Goal: Use online tool/utility: Utilize a website feature to perform a specific function

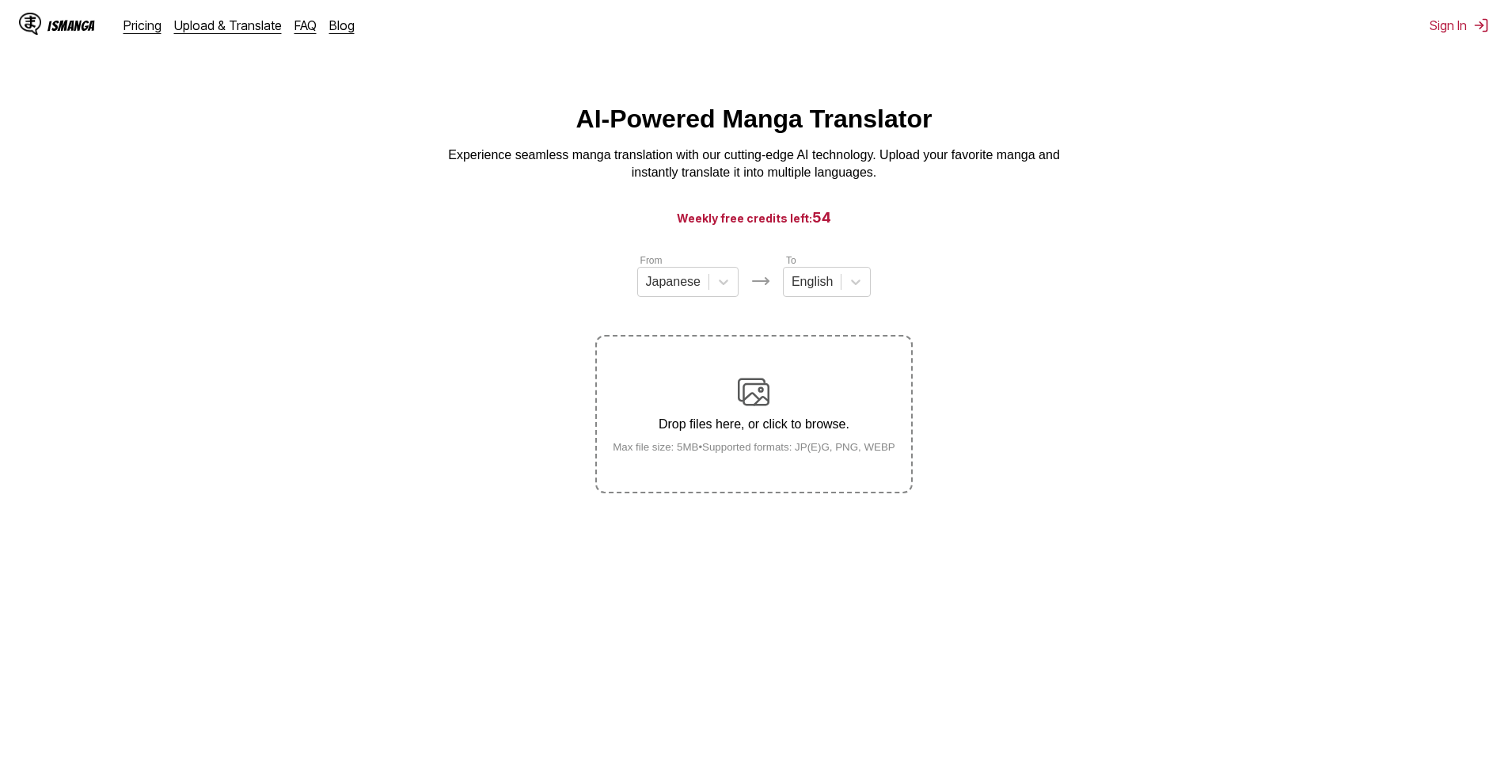
click at [745, 408] on img at bounding box center [754, 392] width 32 height 32
click at [0, 0] on input "Drop files here, or click to browse. Max file size: 5MB • Supported formats: JP…" at bounding box center [0, 0] width 0 height 0
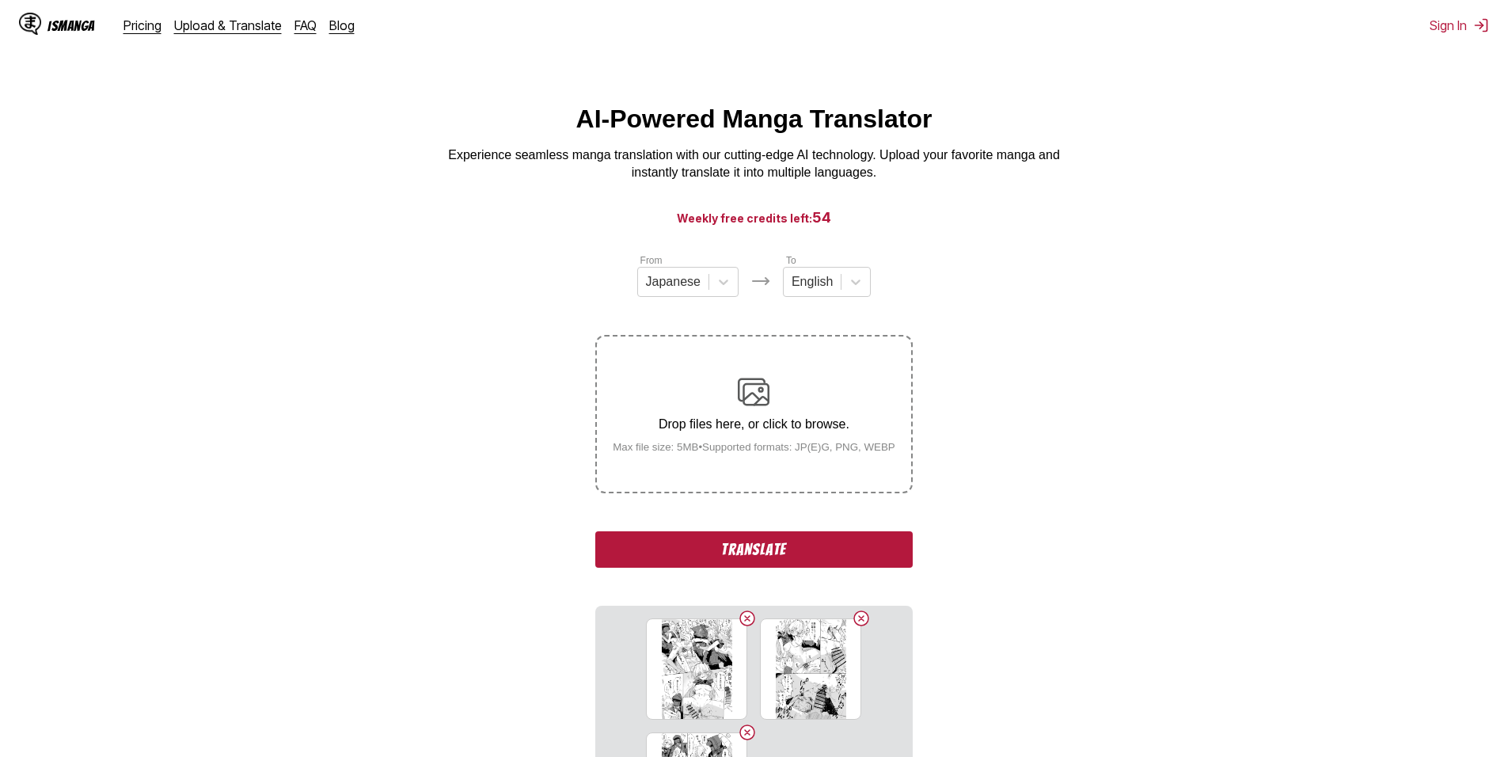
click at [793, 555] on button "Translate" at bounding box center [753, 549] width 317 height 36
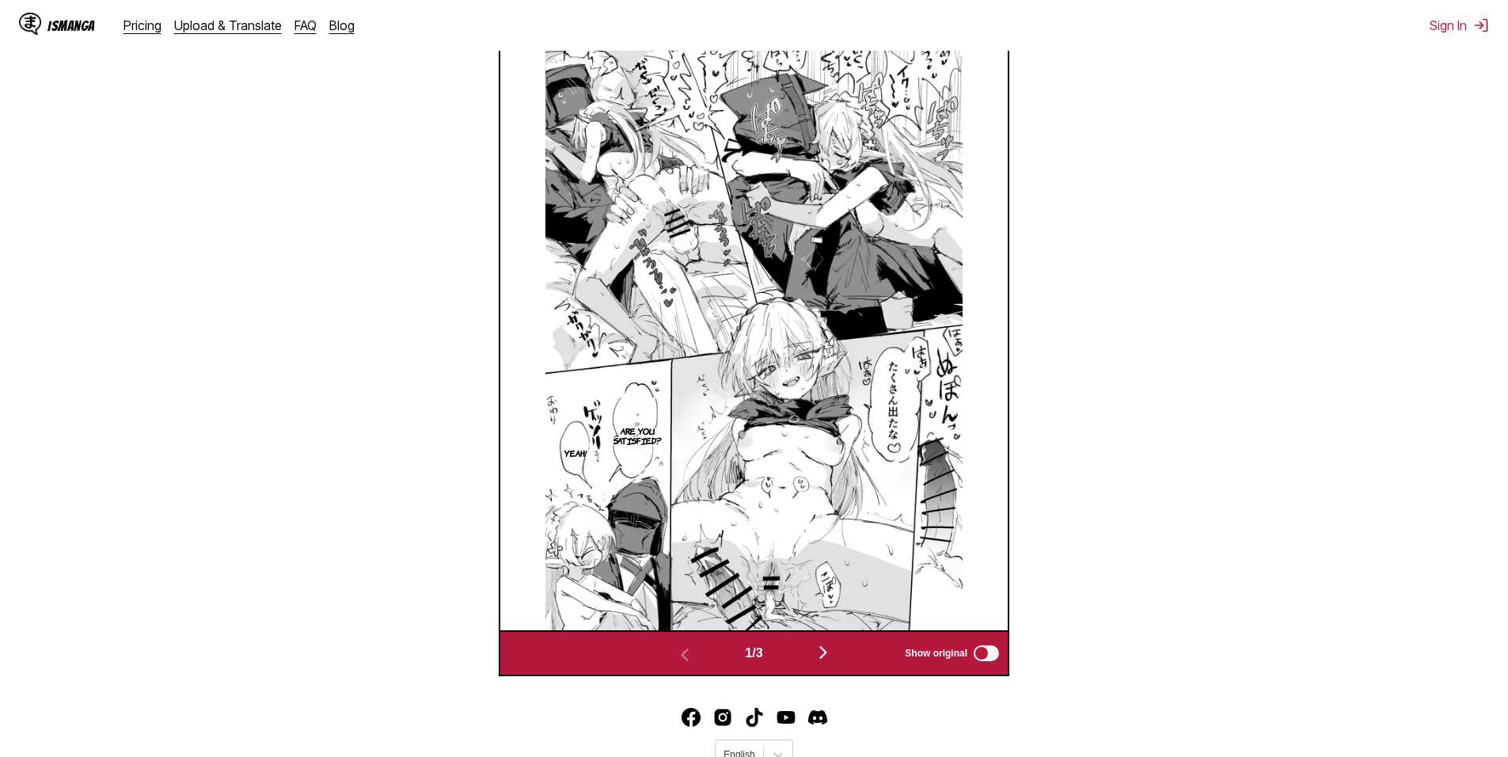
scroll to position [582, 0]
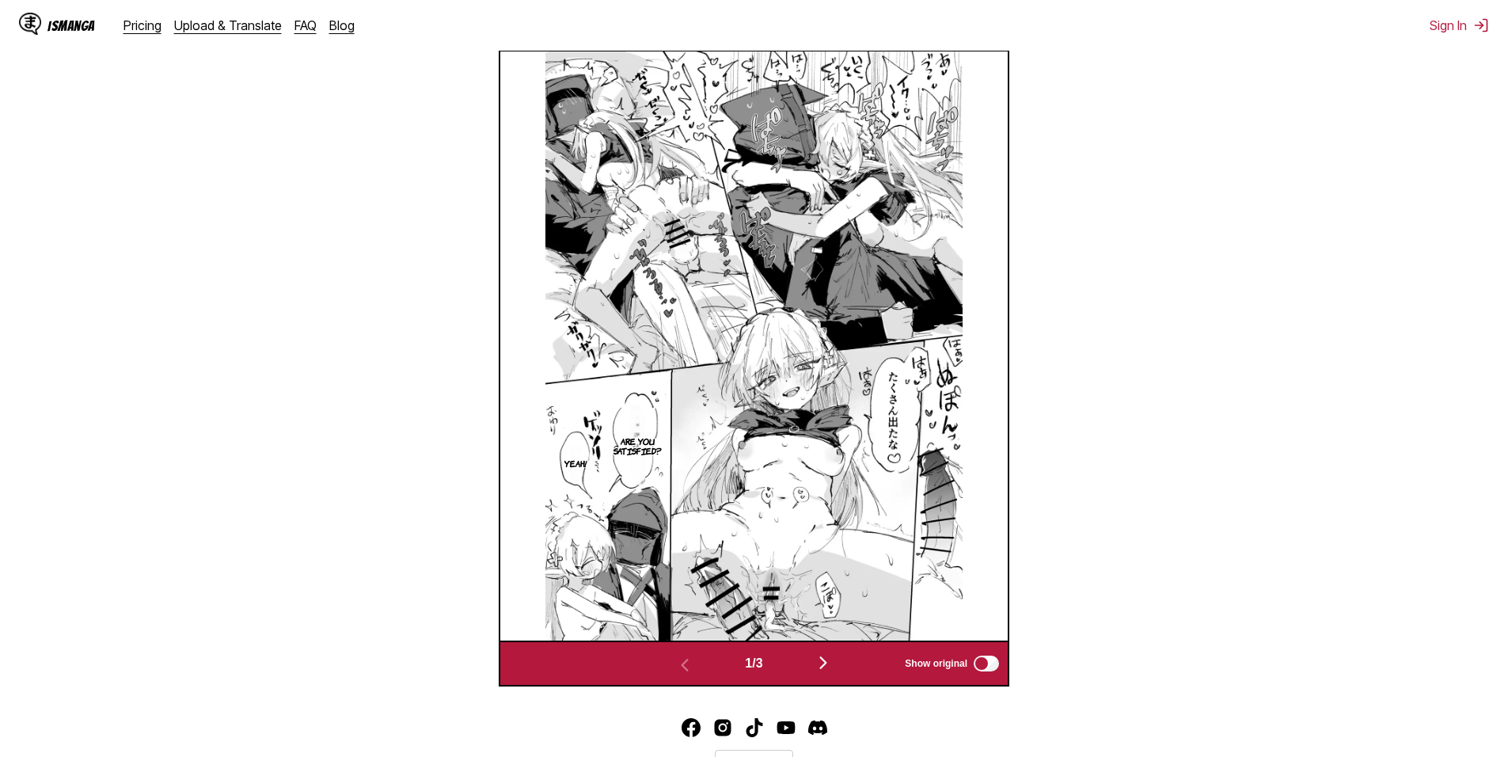
click at [824, 663] on img "button" at bounding box center [823, 662] width 19 height 19
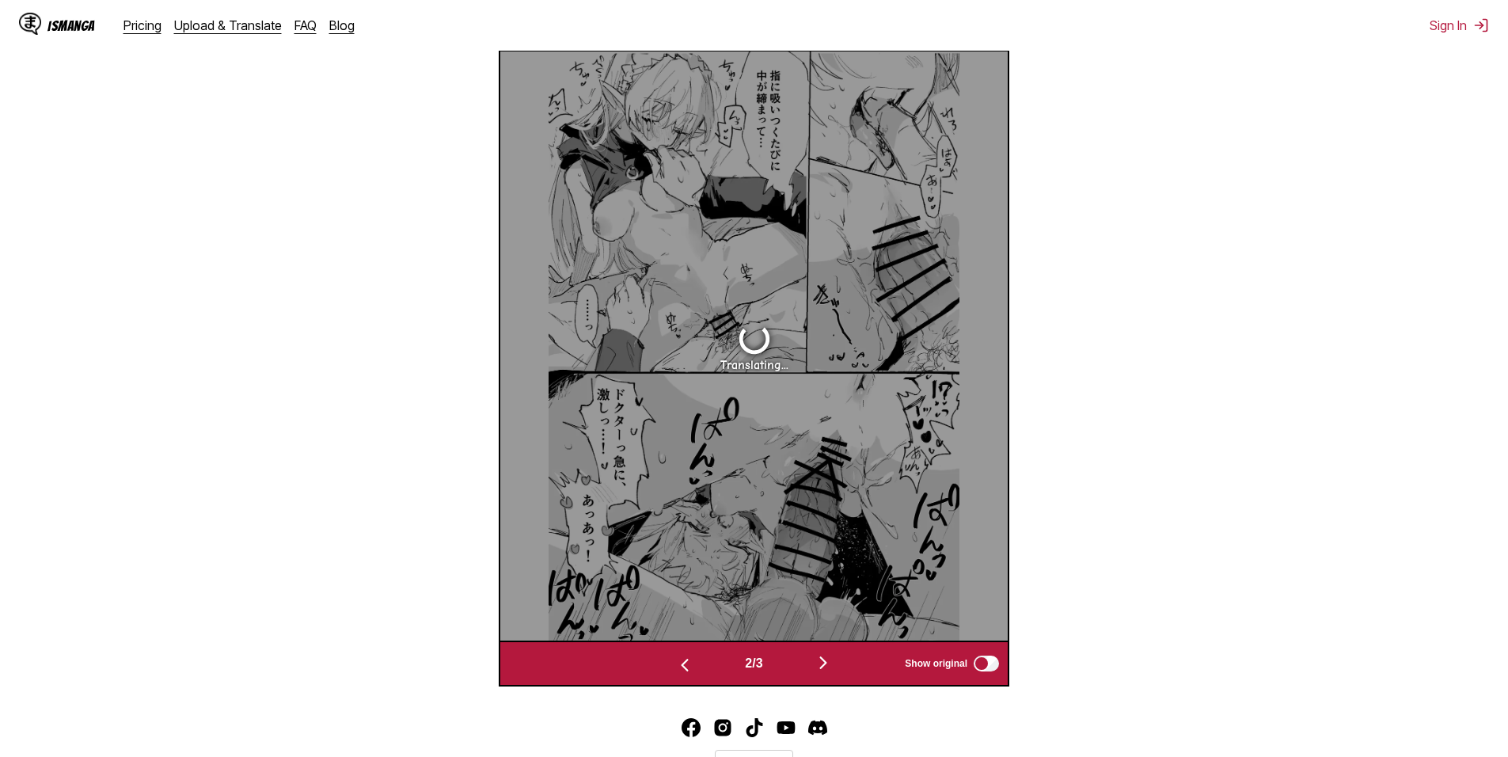
click at [826, 663] on img "button" at bounding box center [823, 662] width 19 height 19
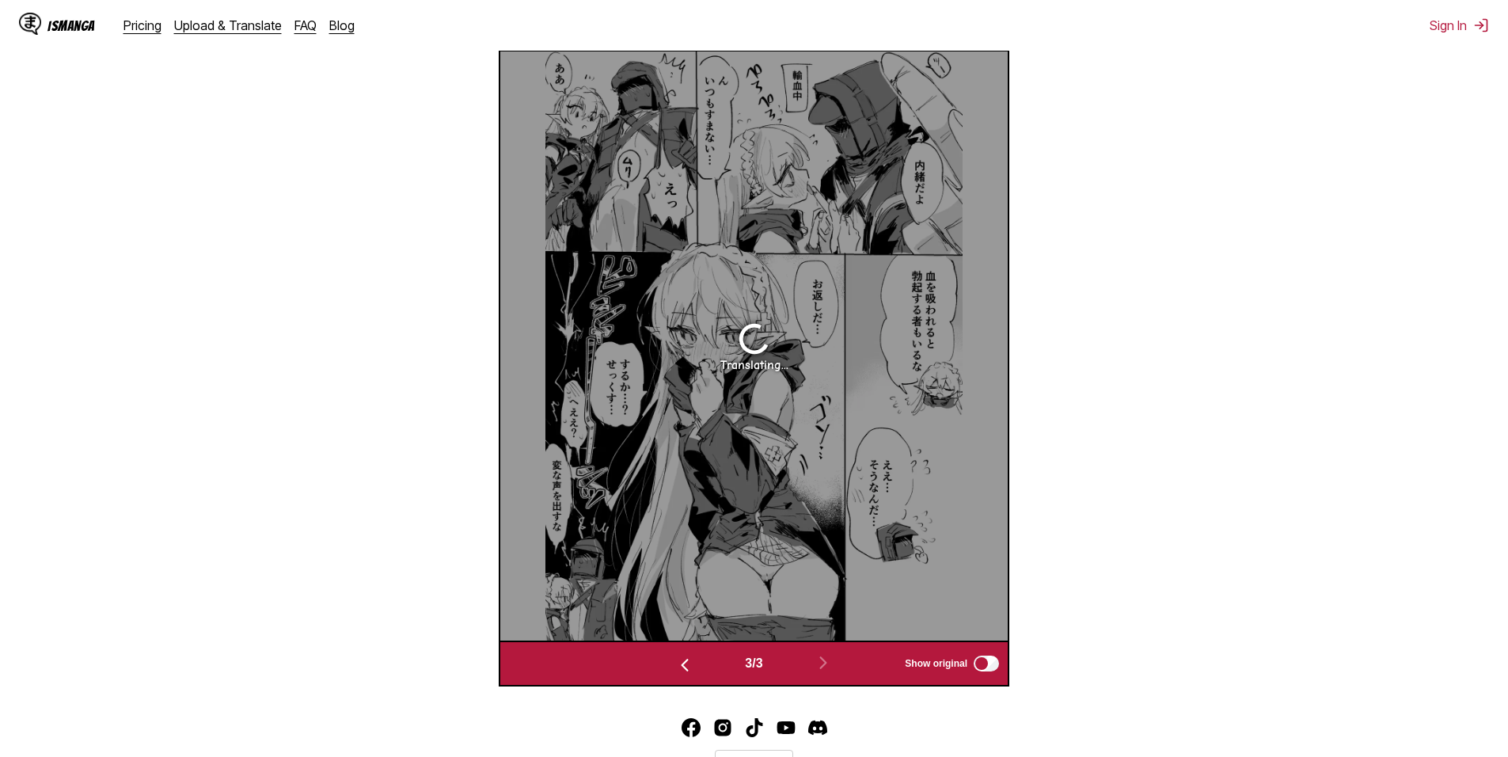
scroll to position [526, 0]
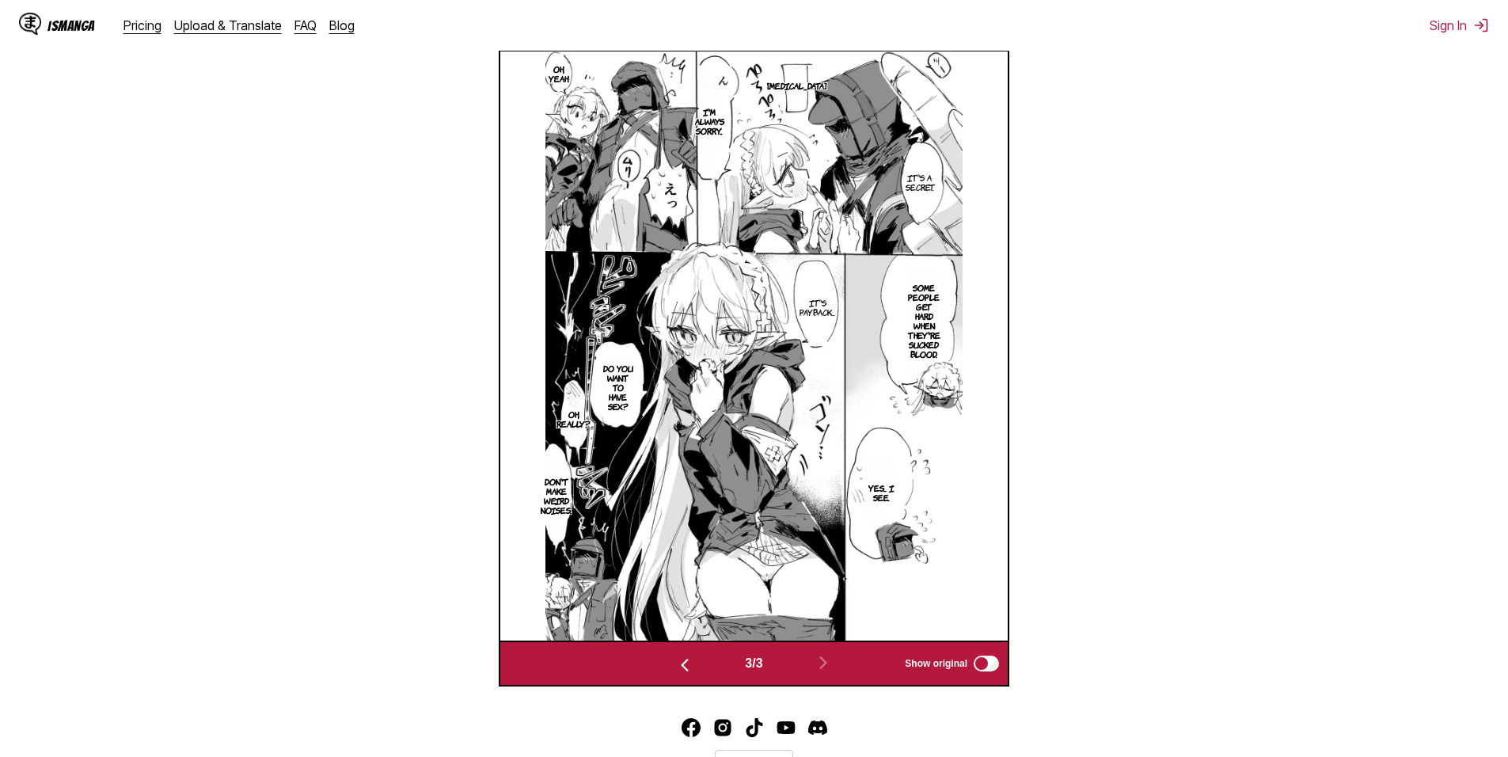
click at [679, 667] on img "button" at bounding box center [684, 664] width 19 height 19
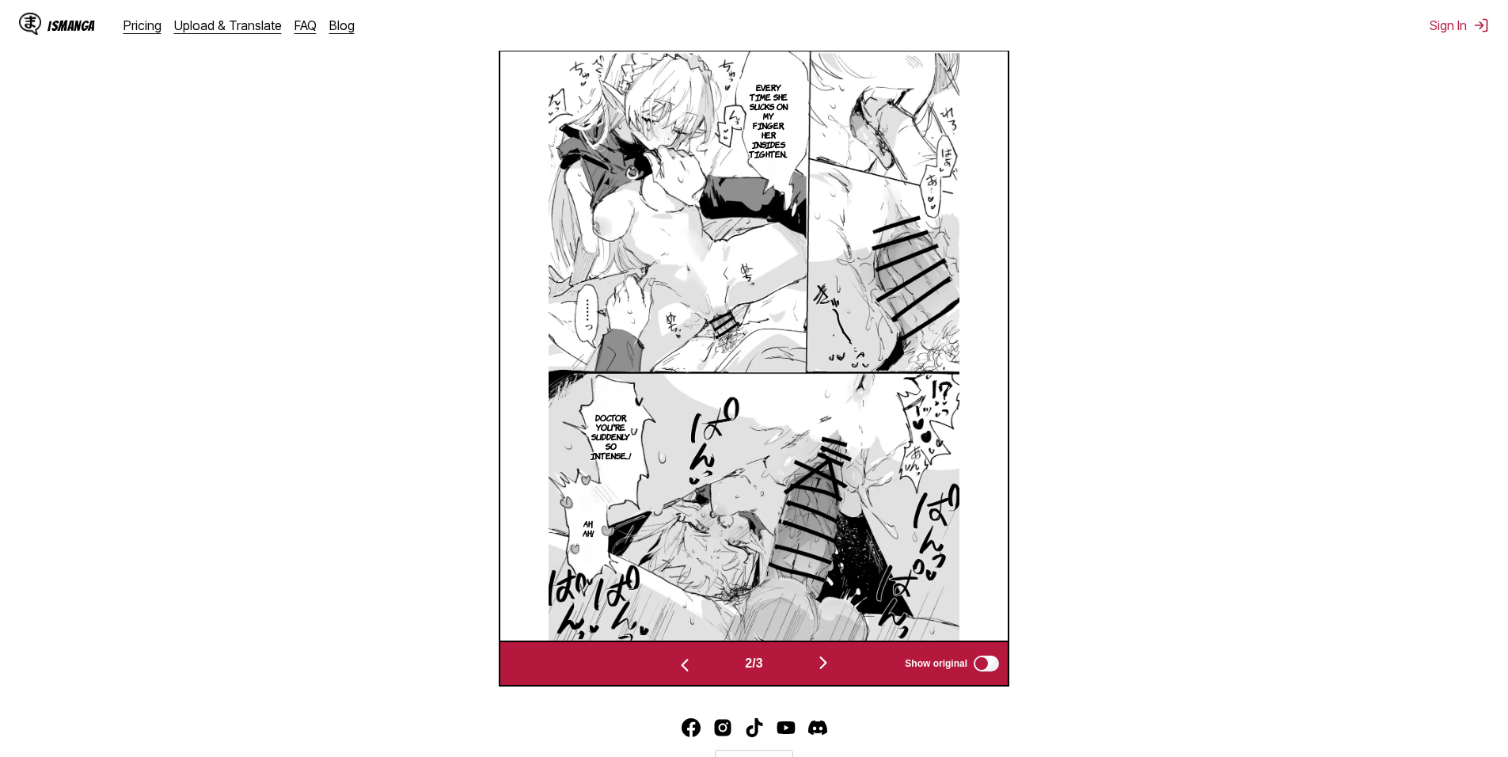
click at [690, 666] on button "button" at bounding box center [684, 663] width 95 height 23
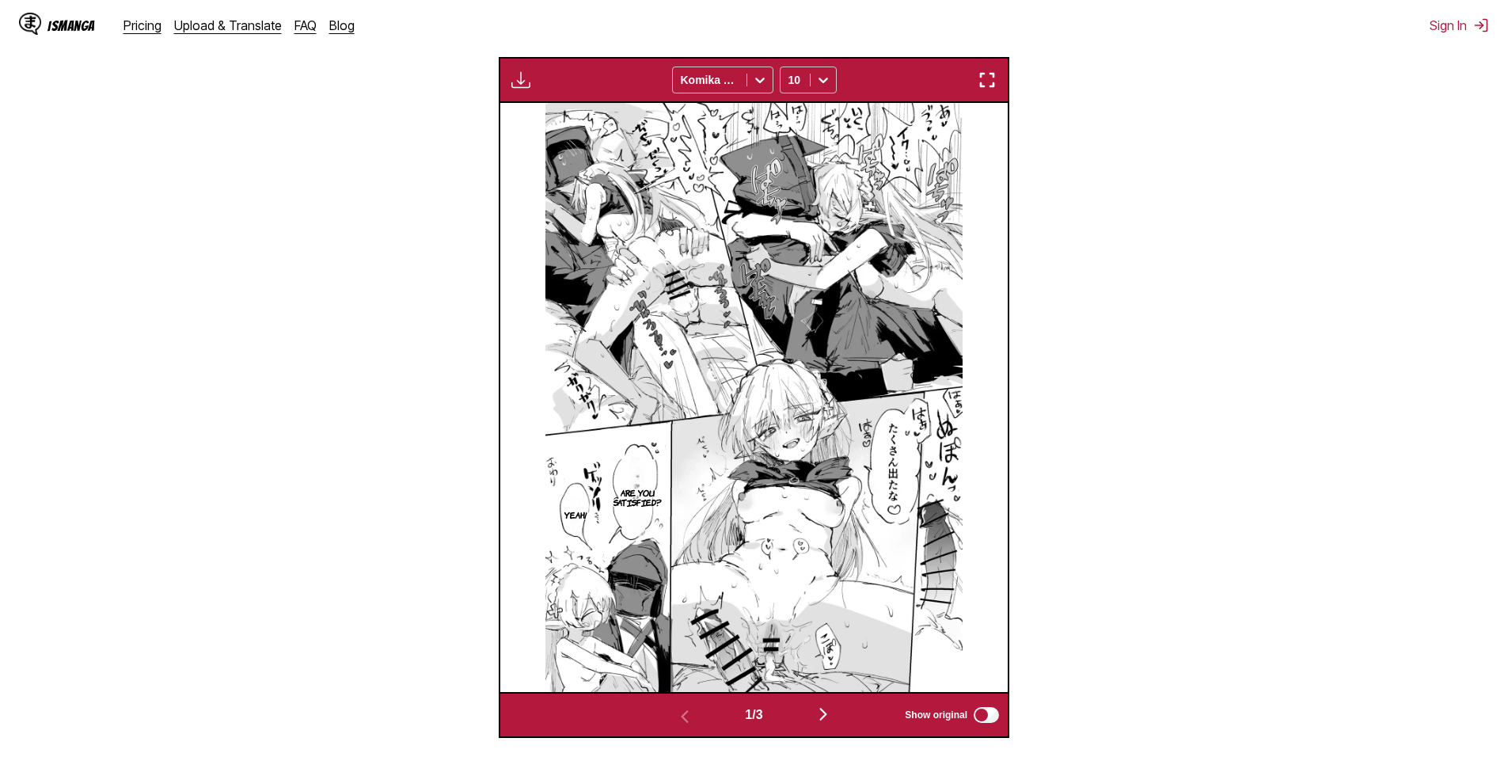
scroll to position [209, 0]
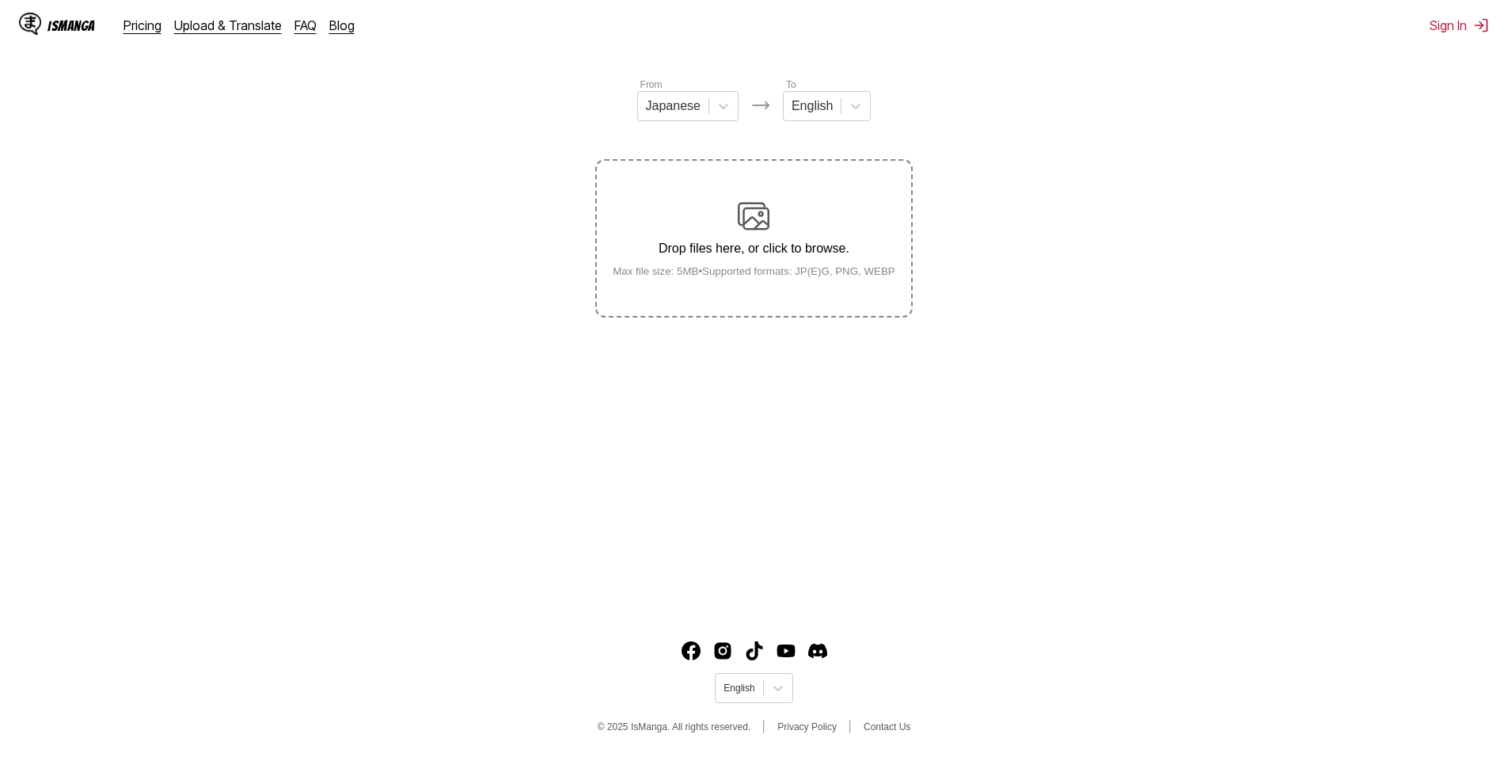
scroll to position [176, 0]
click at [804, 253] on p "Drop files here, or click to browse." at bounding box center [754, 248] width 308 height 14
click at [0, 0] on input "Drop files here, or click to browse. Max file size: 5MB • Supported formats: JP…" at bounding box center [0, 0] width 0 height 0
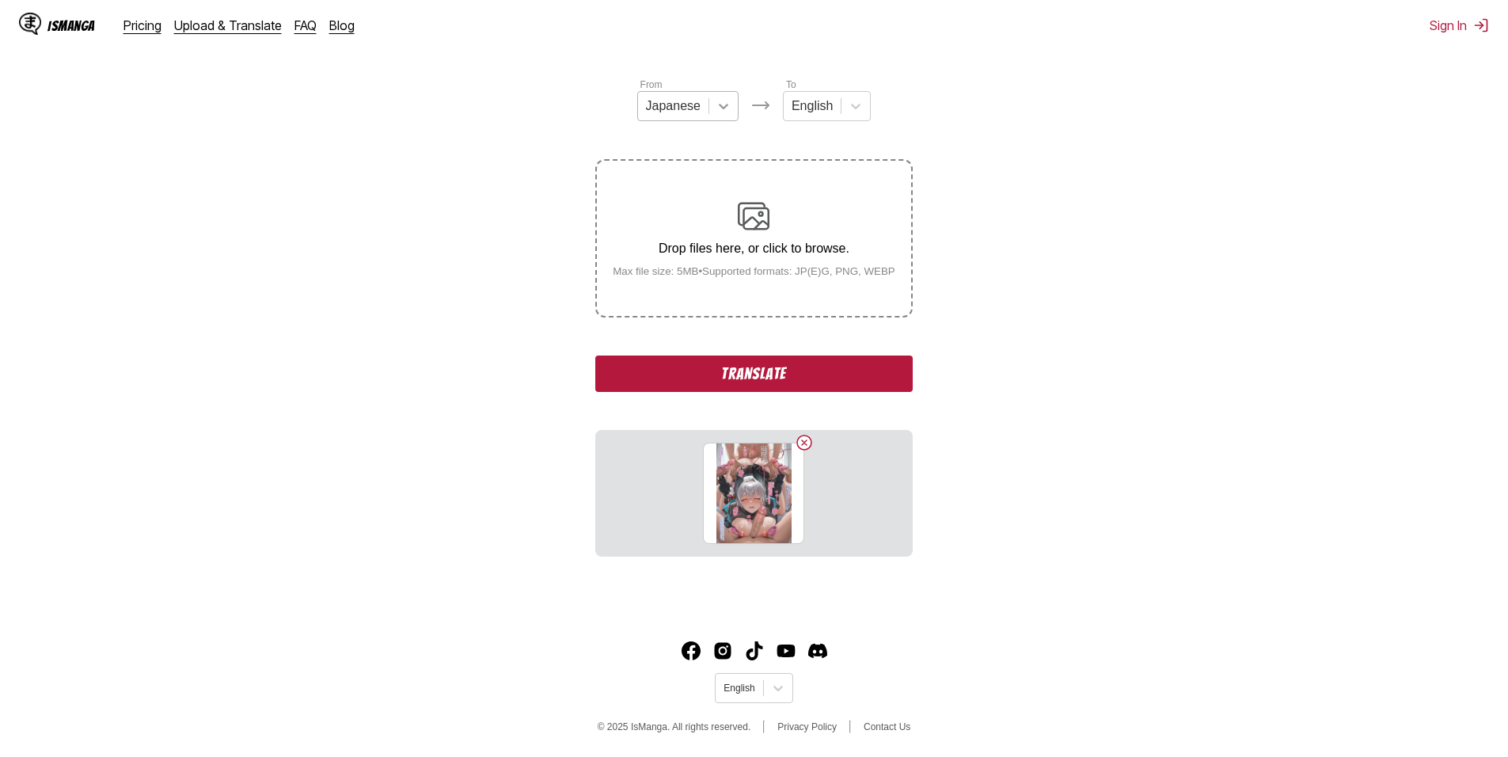
click at [709, 116] on div at bounding box center [723, 106] width 28 height 28
click at [689, 182] on div "Korean" at bounding box center [687, 171] width 101 height 27
drag, startPoint x: 686, startPoint y: 110, endPoint x: 688, endPoint y: 142, distance: 31.8
click at [685, 110] on div at bounding box center [672, 105] width 41 height 17
click at [698, 211] on div "Chinese" at bounding box center [688, 197] width 88 height 27
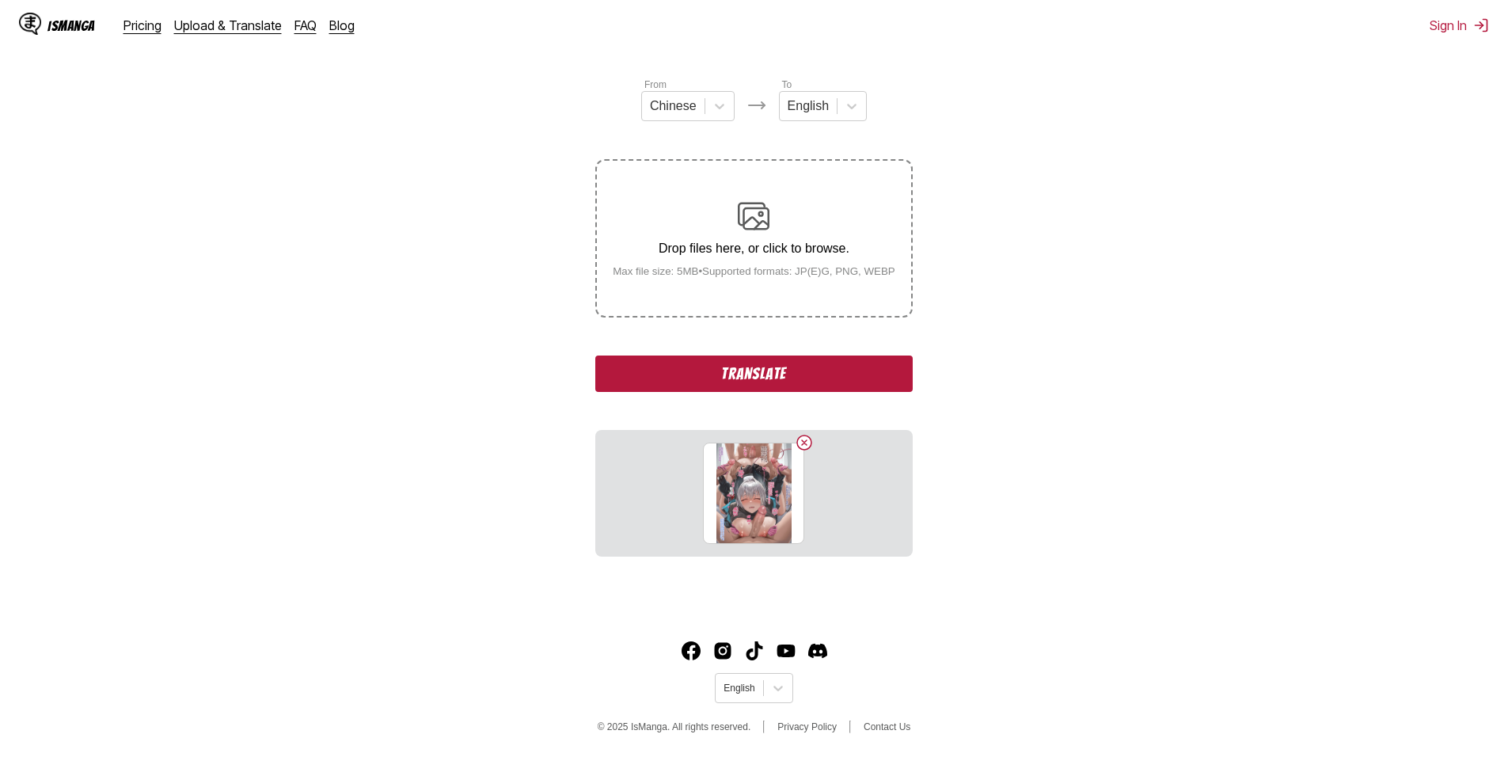
click at [810, 386] on button "Translate" at bounding box center [753, 373] width 317 height 36
